Goal: Task Accomplishment & Management: Manage account settings

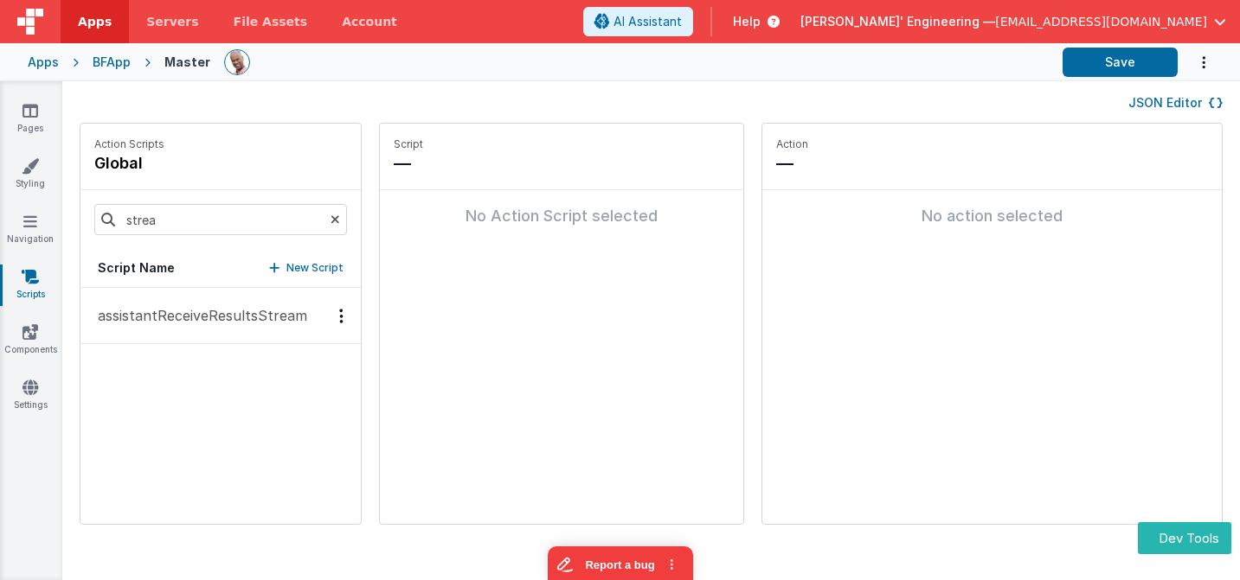
drag, startPoint x: 21, startPoint y: 118, endPoint x: 115, endPoint y: 63, distance: 108.9
click at [21, 118] on link "Pages" at bounding box center [30, 119] width 62 height 35
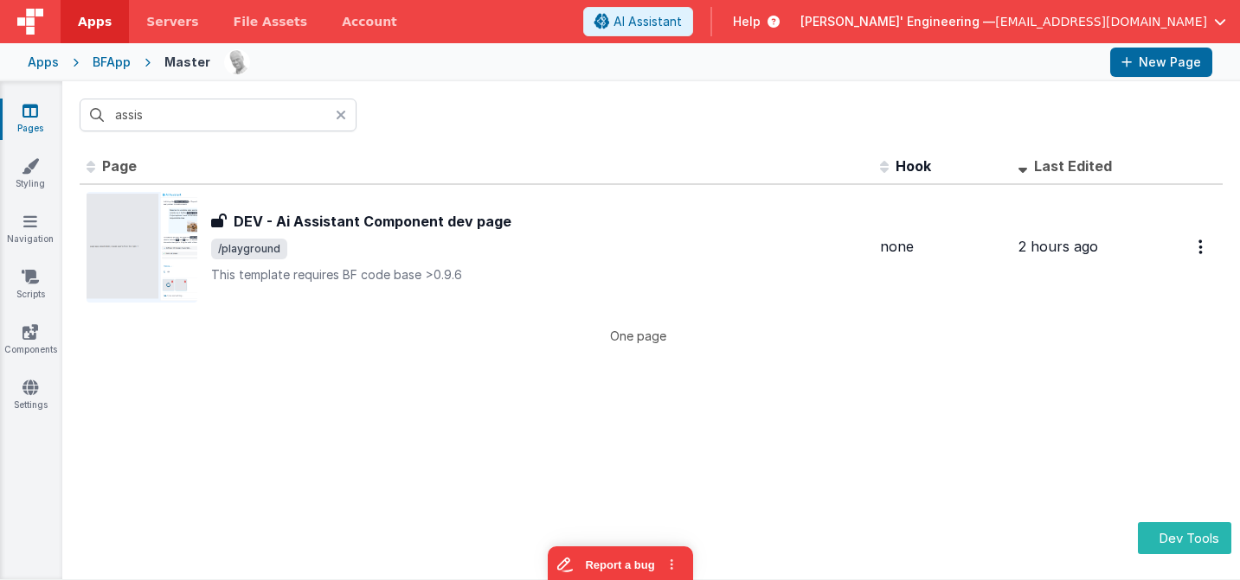
click at [345, 114] on icon at bounding box center [341, 115] width 10 height 14
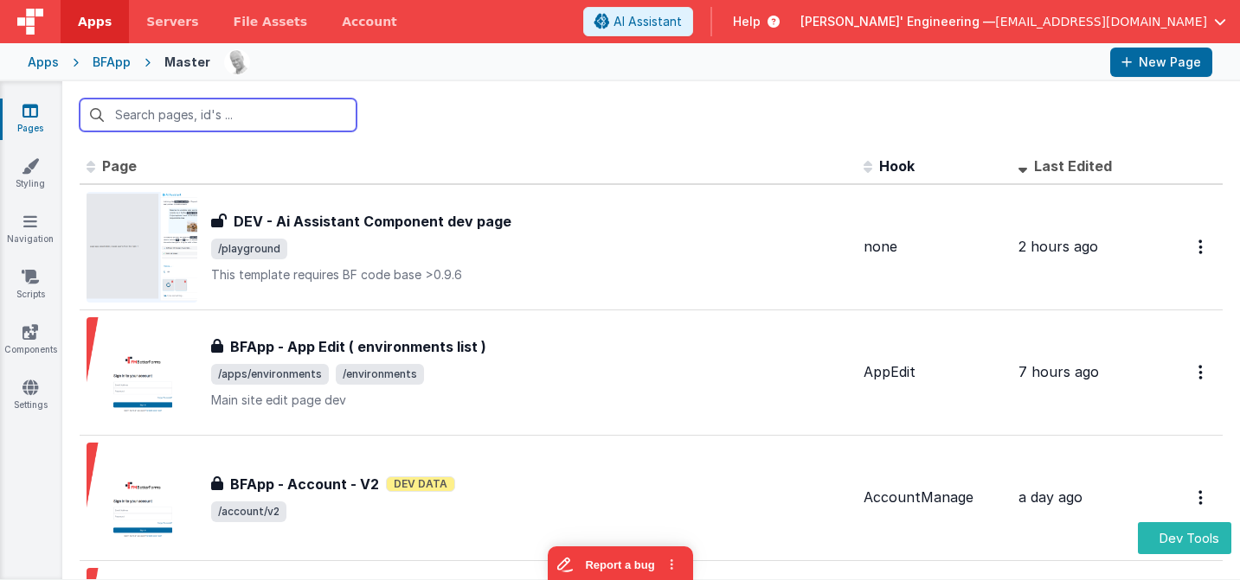
drag, startPoint x: 295, startPoint y: 114, endPoint x: 82, endPoint y: 99, distance: 213.3
click at [82, 99] on input "text" at bounding box center [218, 115] width 277 height 33
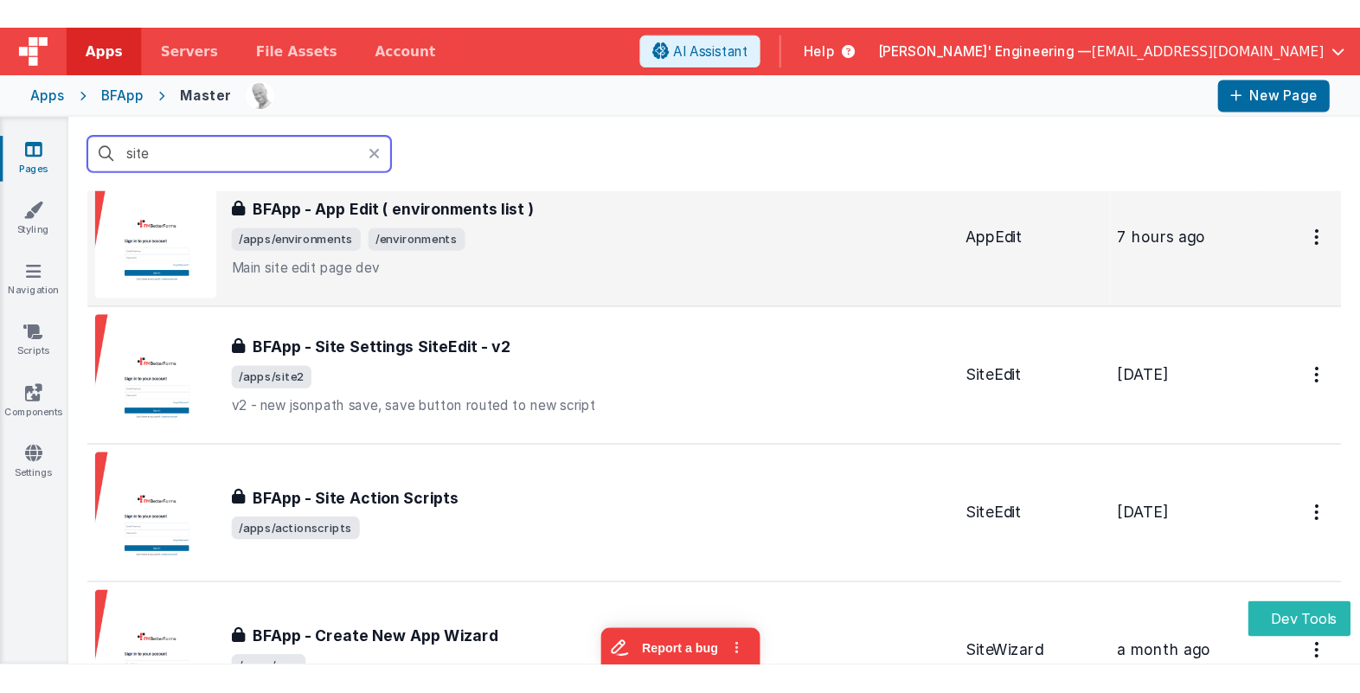
scroll to position [75, 0]
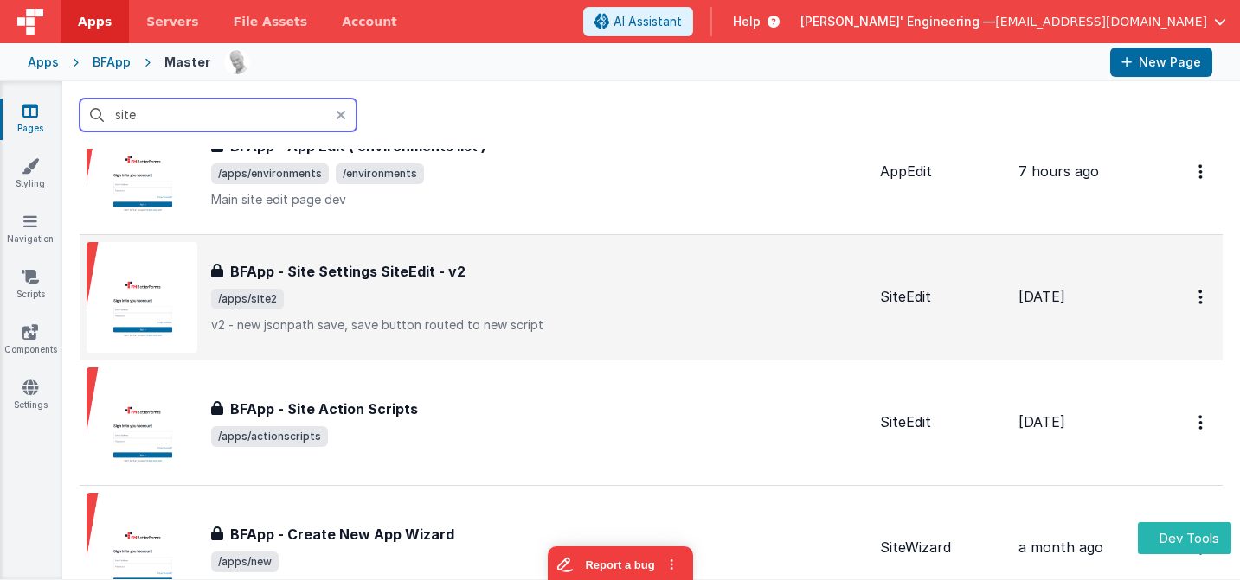
type input "site"
click at [488, 301] on span "/apps/site2" at bounding box center [538, 299] width 655 height 21
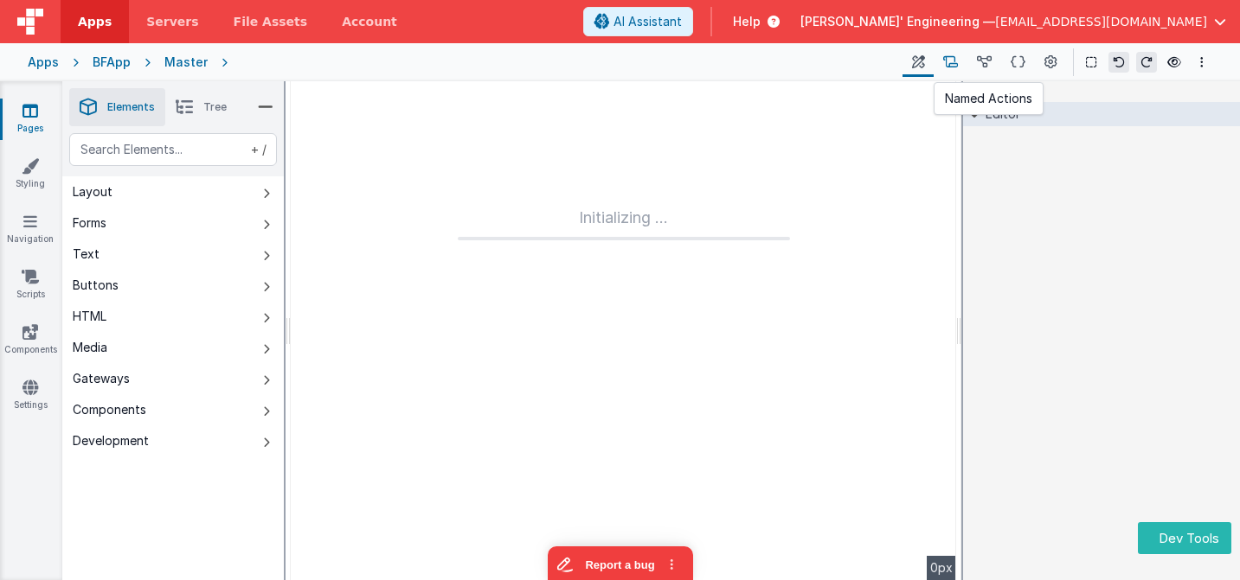
click at [958, 58] on icon at bounding box center [950, 63] width 15 height 18
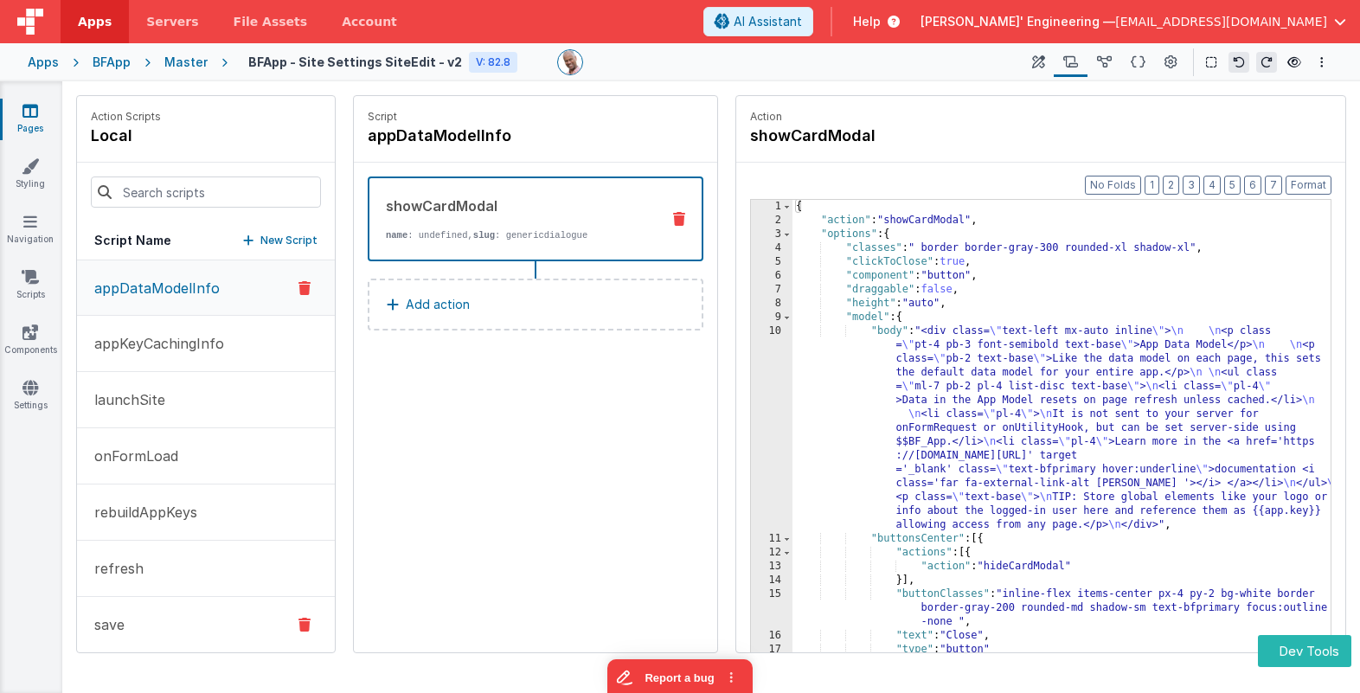
drag, startPoint x: 191, startPoint y: 619, endPoint x: 201, endPoint y: 615, distance: 10.5
click at [191, 550] on button "save" at bounding box center [206, 625] width 258 height 56
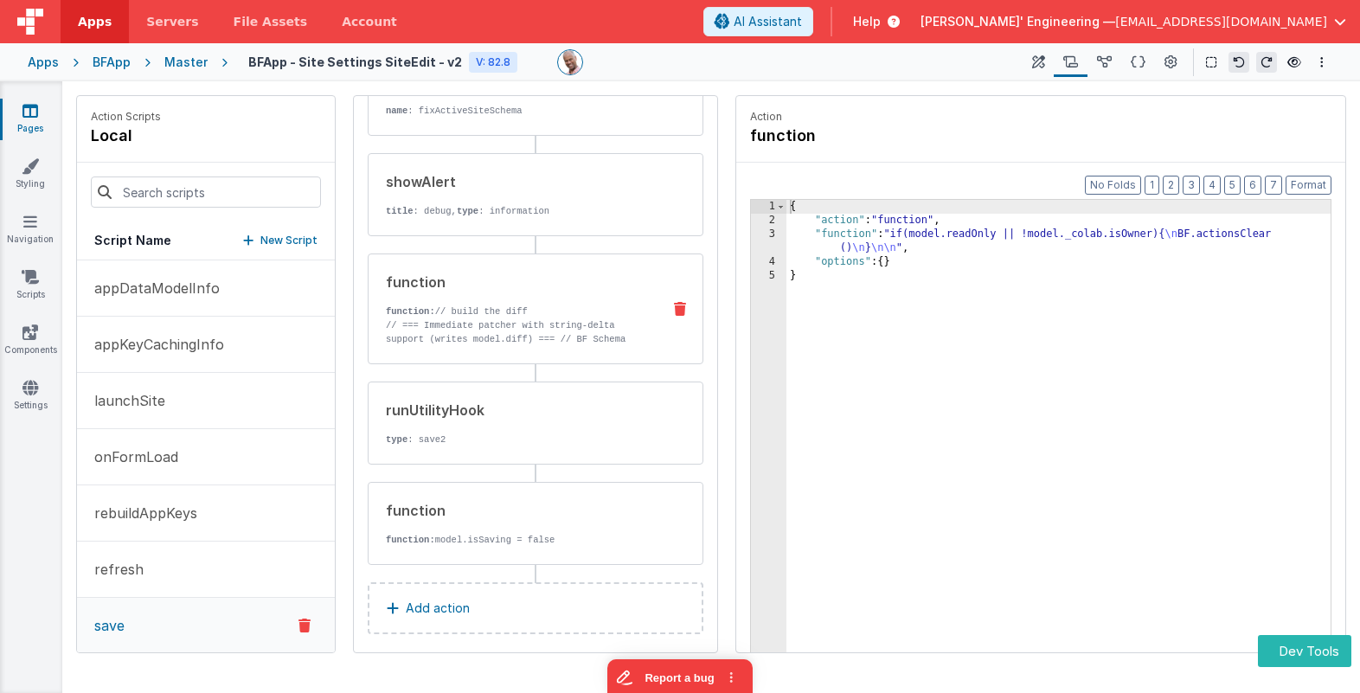
click at [556, 301] on div "function function: // build the diff // === Immediate patcher with string-delta…" at bounding box center [507, 309] width 279 height 74
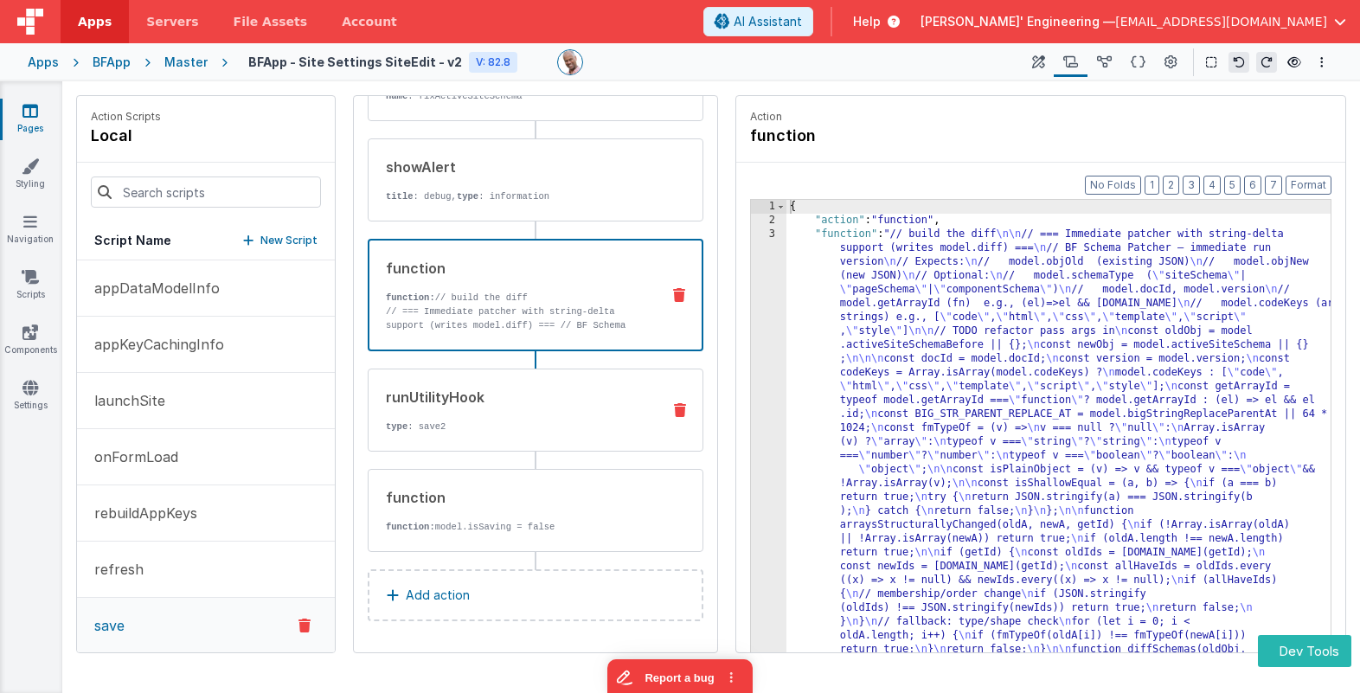
click at [490, 403] on div "runUtilityHook" at bounding box center [516, 397] width 261 height 21
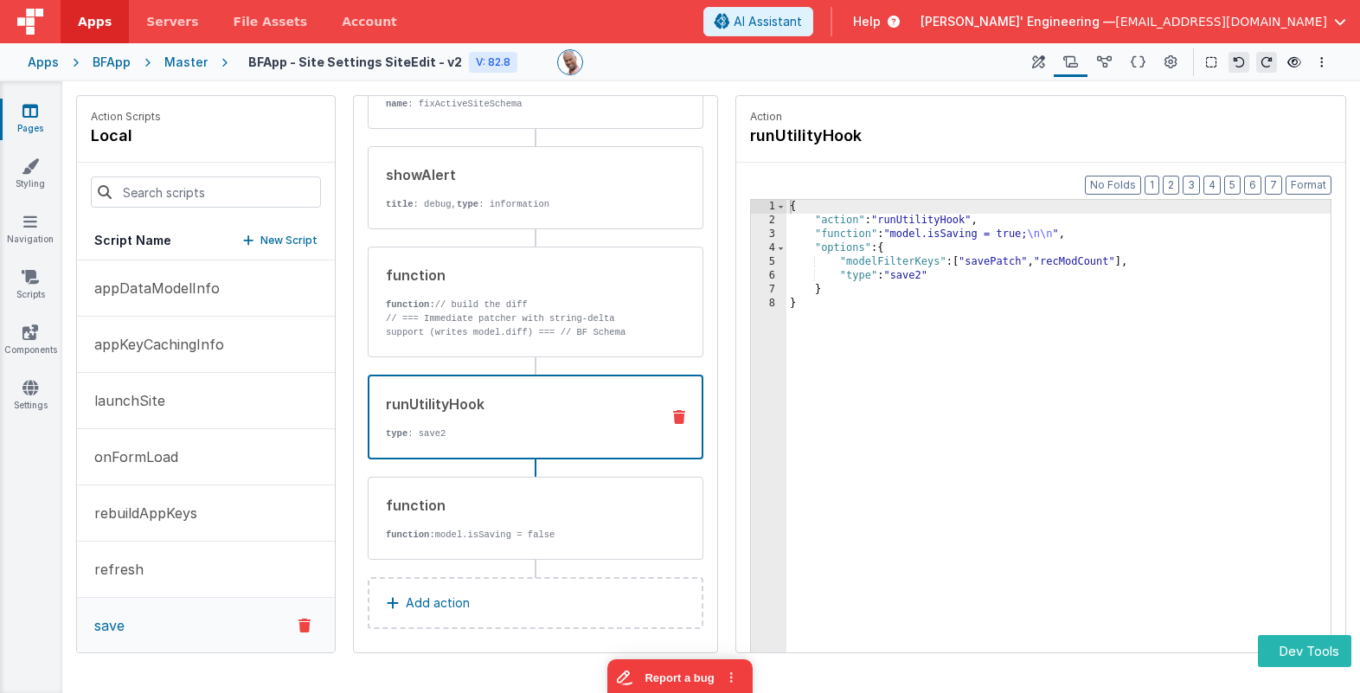
click at [827, 238] on div "{ "action" : "runUtilityHook" , "function" : "model.isSaving = true; \n\n " , "…" at bounding box center [1058, 467] width 544 height 534
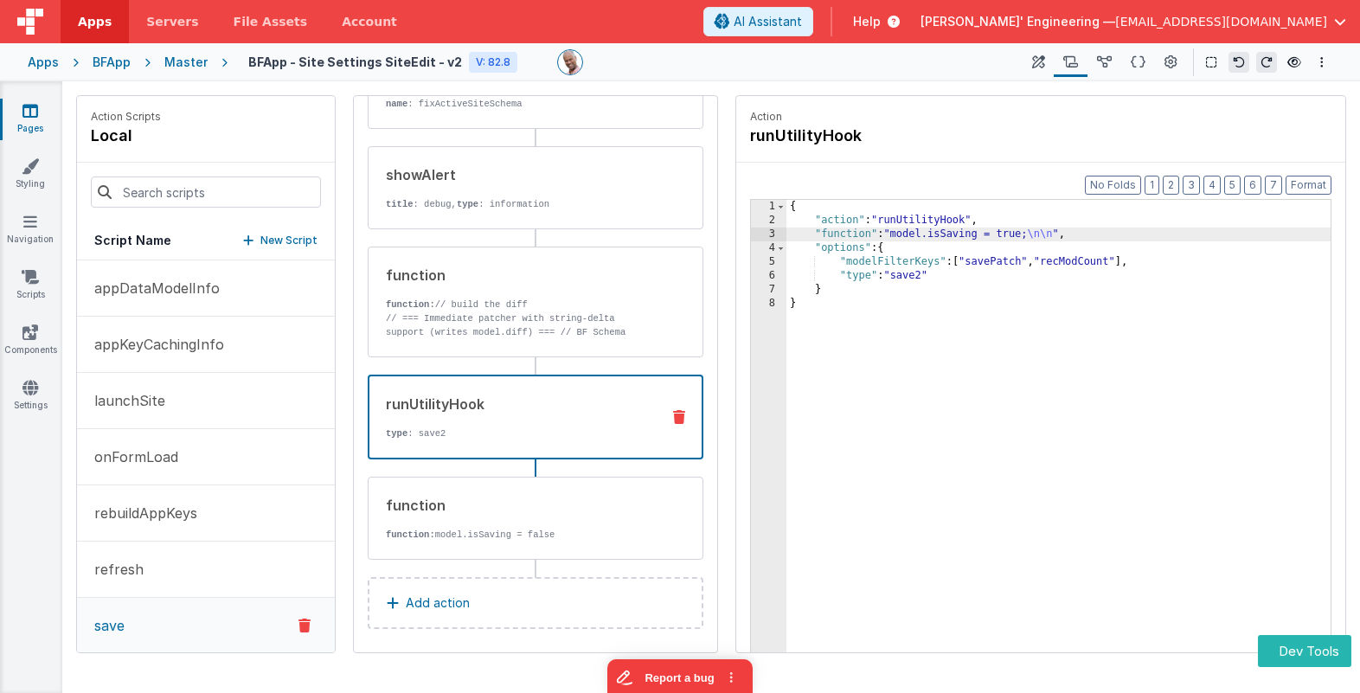
click at [763, 234] on div "3" at bounding box center [768, 234] width 35 height 14
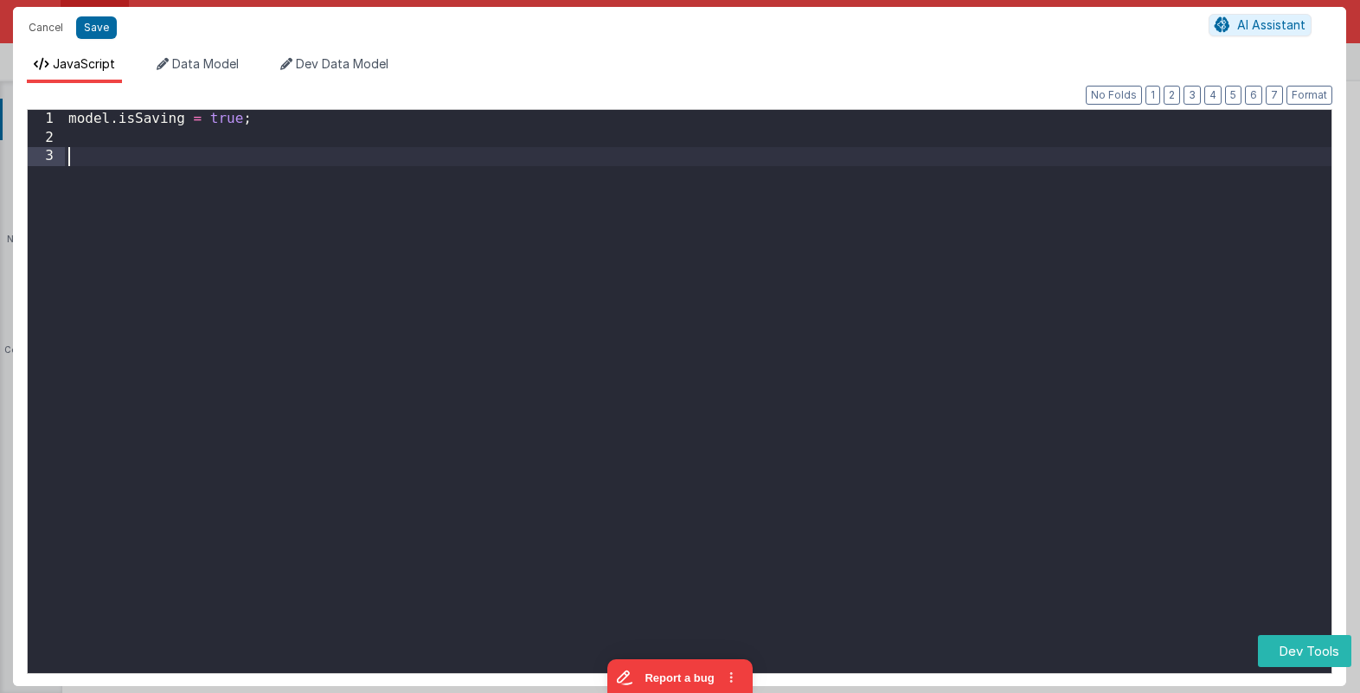
click at [663, 161] on div "model . isSaving = true ;" at bounding box center [698, 414] width 1266 height 609
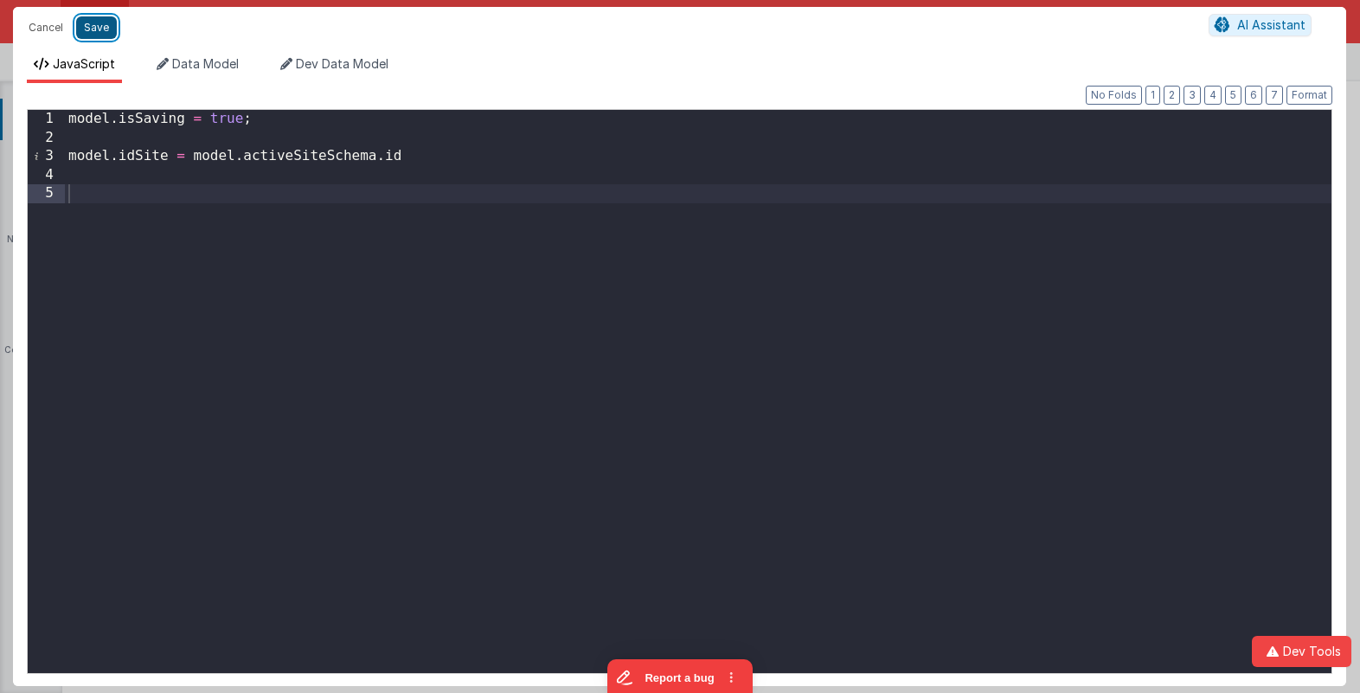
click at [99, 29] on button "Save" at bounding box center [96, 27] width 41 height 22
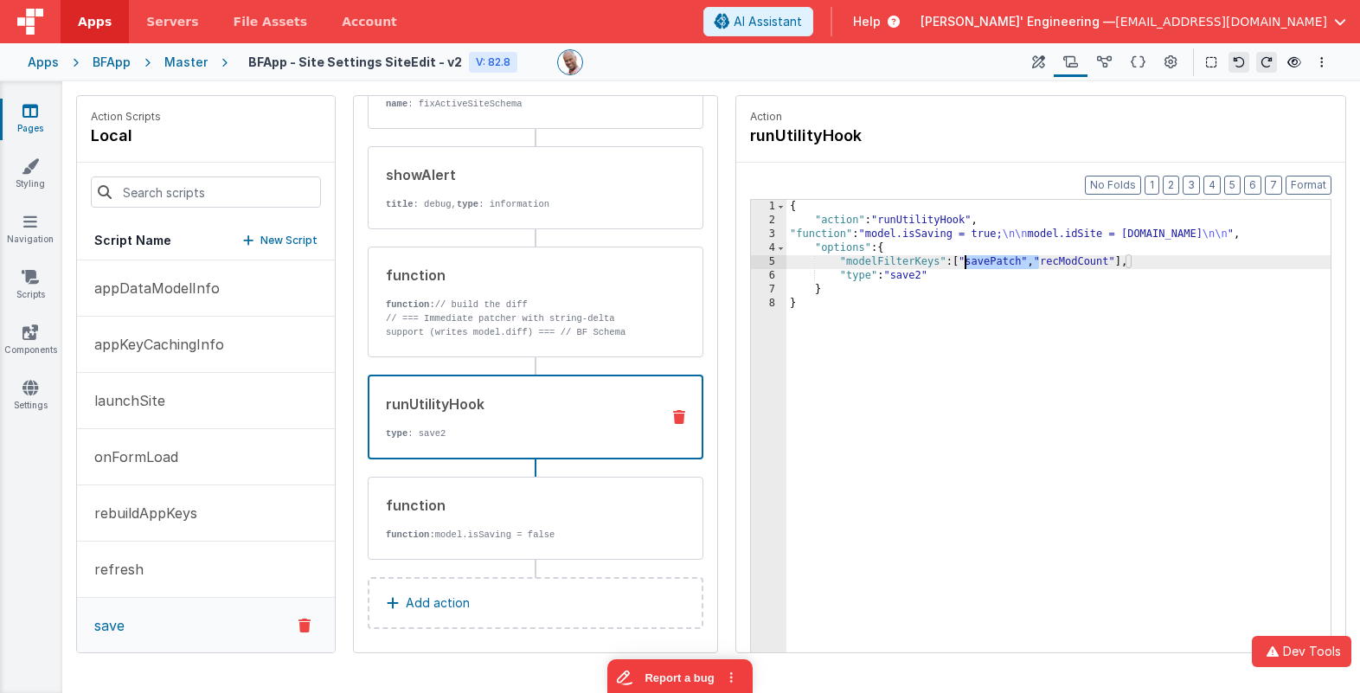
drag, startPoint x: 1036, startPoint y: 263, endPoint x: 965, endPoint y: 263, distance: 70.9
click at [965, 263] on div "{ "action" : "runUtilityHook" , "function" : "model.isSaving = true; \n\n model…" at bounding box center [1058, 467] width 544 height 534
click at [985, 264] on div "{ "action" : "runUtilityHook" , "function" : "model.isSaving = true; \n\n model…" at bounding box center [1058, 467] width 544 height 534
click at [984, 264] on div "{ "action" : "runUtilityHook" , "function" : "model.isSaving = true; \n\n model…" at bounding box center [1058, 467] width 544 height 534
click at [996, 260] on div "{ "action" : "runUtilityHook" , "function" : "model.isSaving = true; \n\n model…" at bounding box center [1058, 467] width 544 height 534
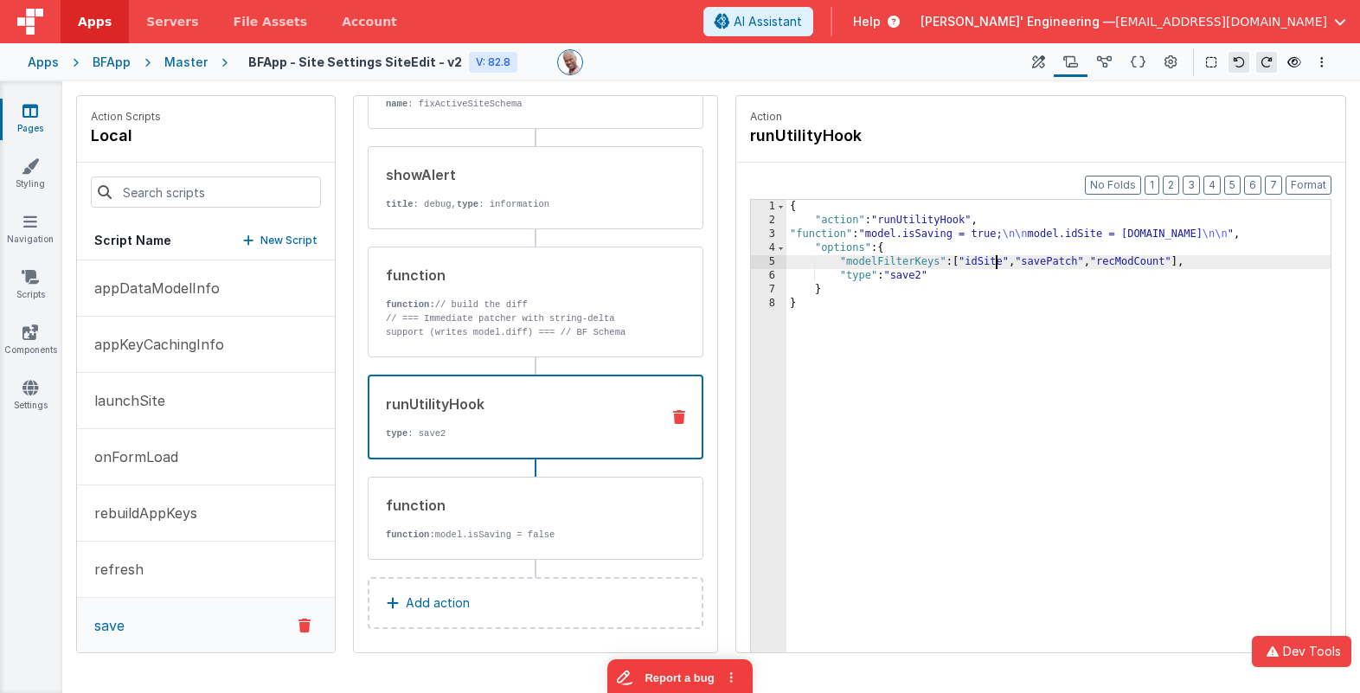
click at [996, 260] on div "{ "action" : "runUtilityHook" , "function" : "model.isSaving = true; \n\n model…" at bounding box center [1058, 467] width 544 height 534
